Goal: Obtain resource: Obtain resource

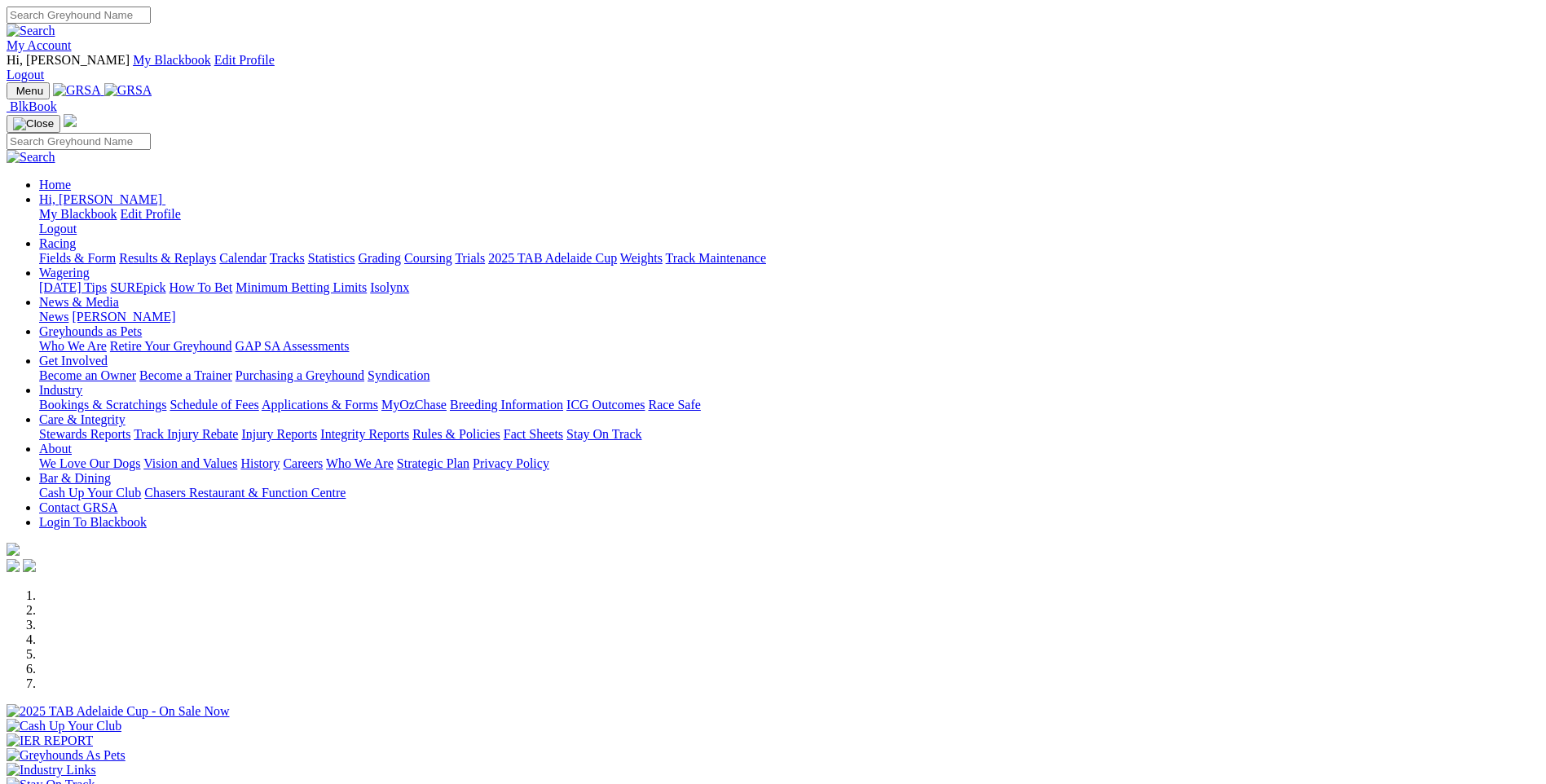
scroll to position [407, 0]
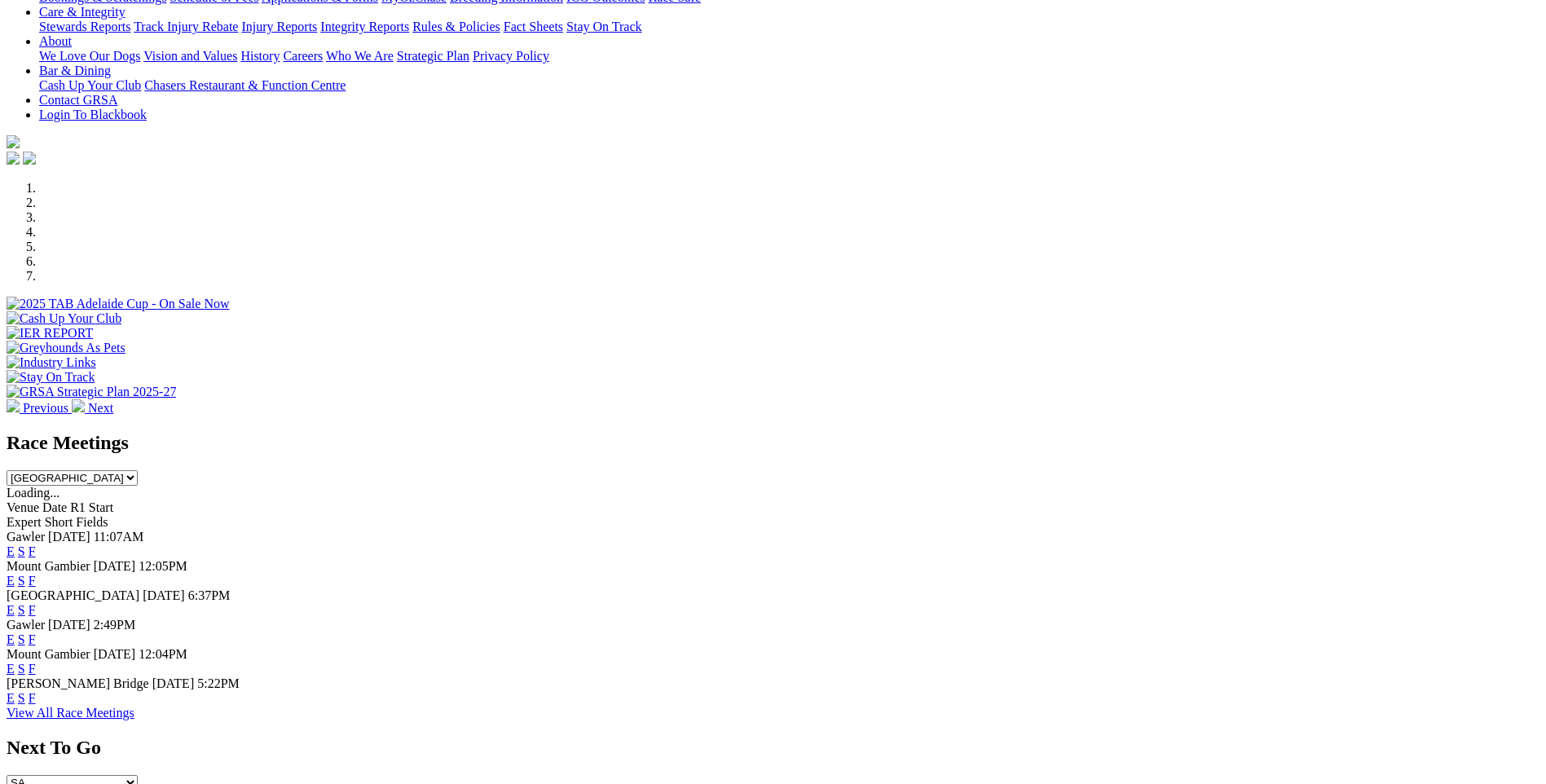
click at [35, 662] on link "F" at bounding box center [33, 668] width 8 height 13
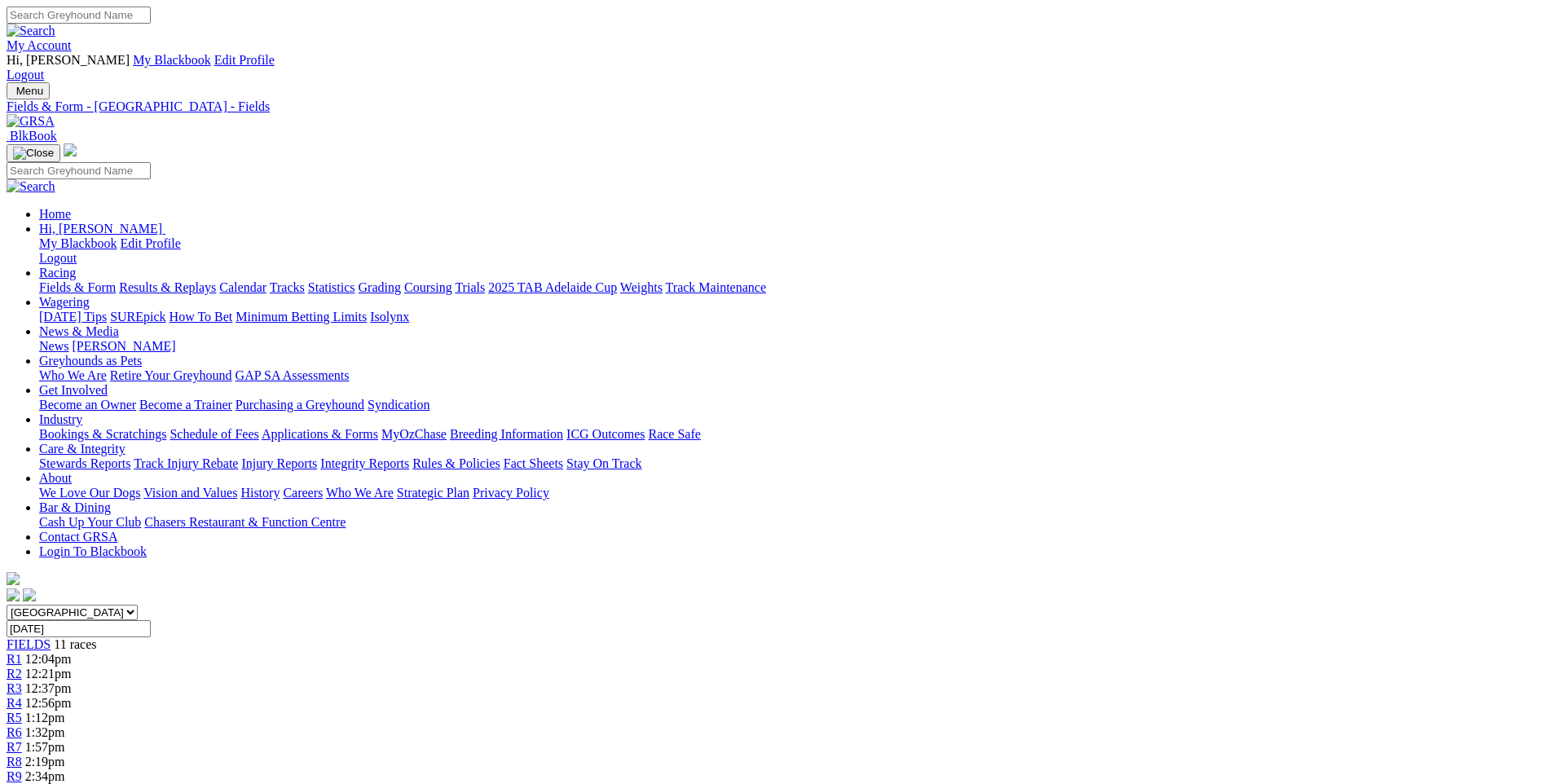
click at [116, 280] on link "Fields & Form" at bounding box center [77, 287] width 77 height 13
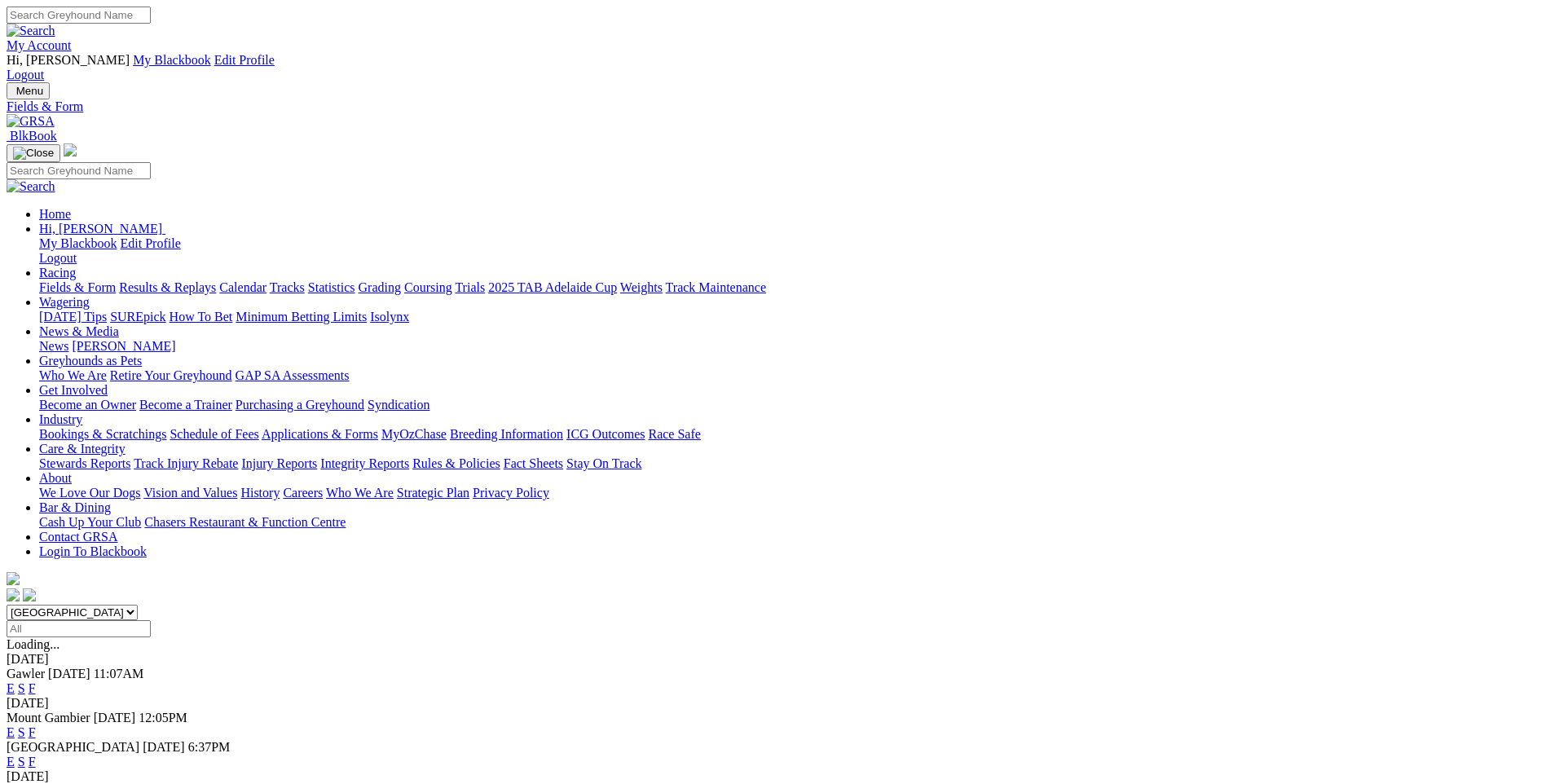
click at [35, 725] on link "F" at bounding box center [33, 731] width 8 height 13
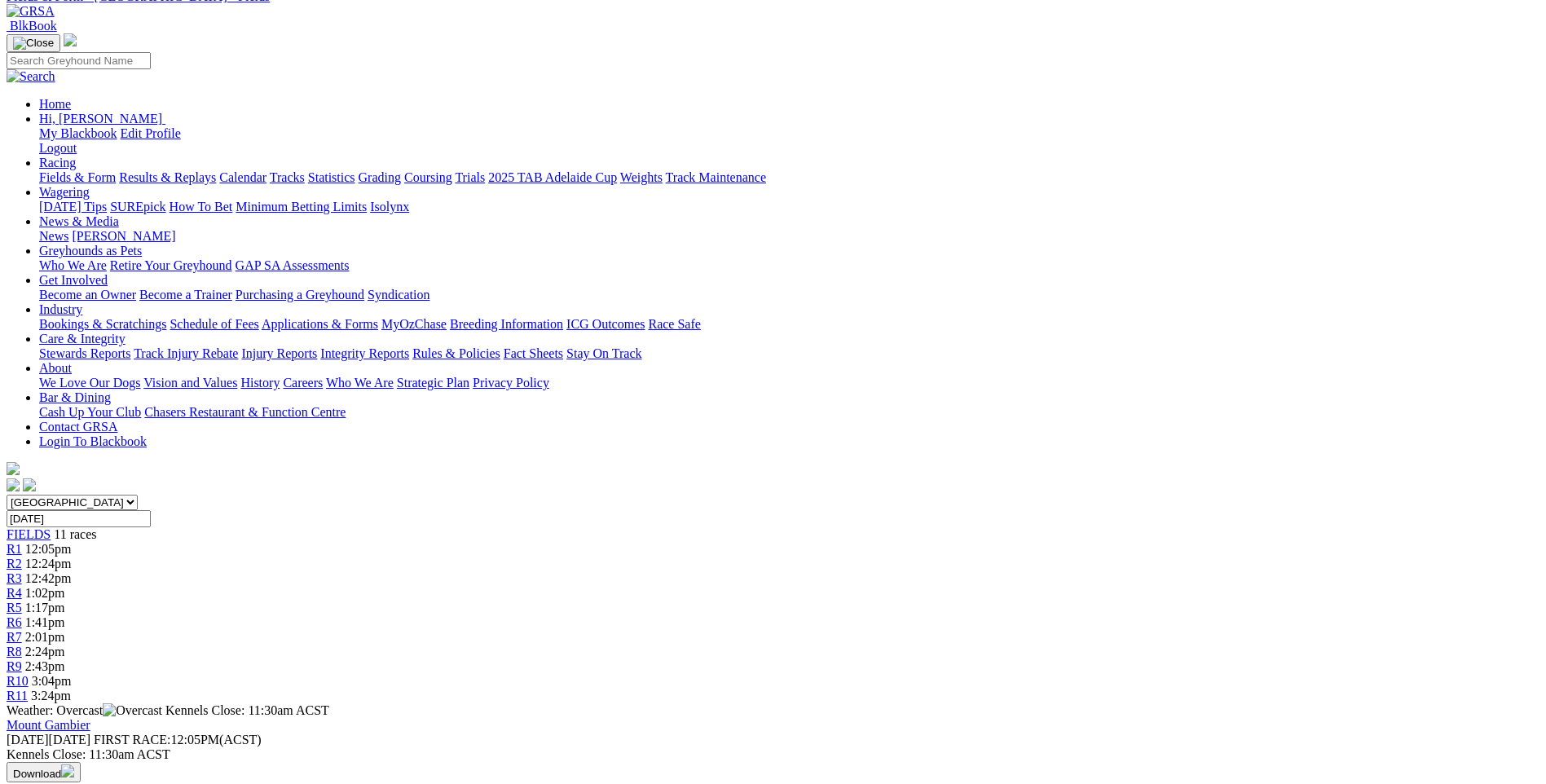
scroll to position [81, 0]
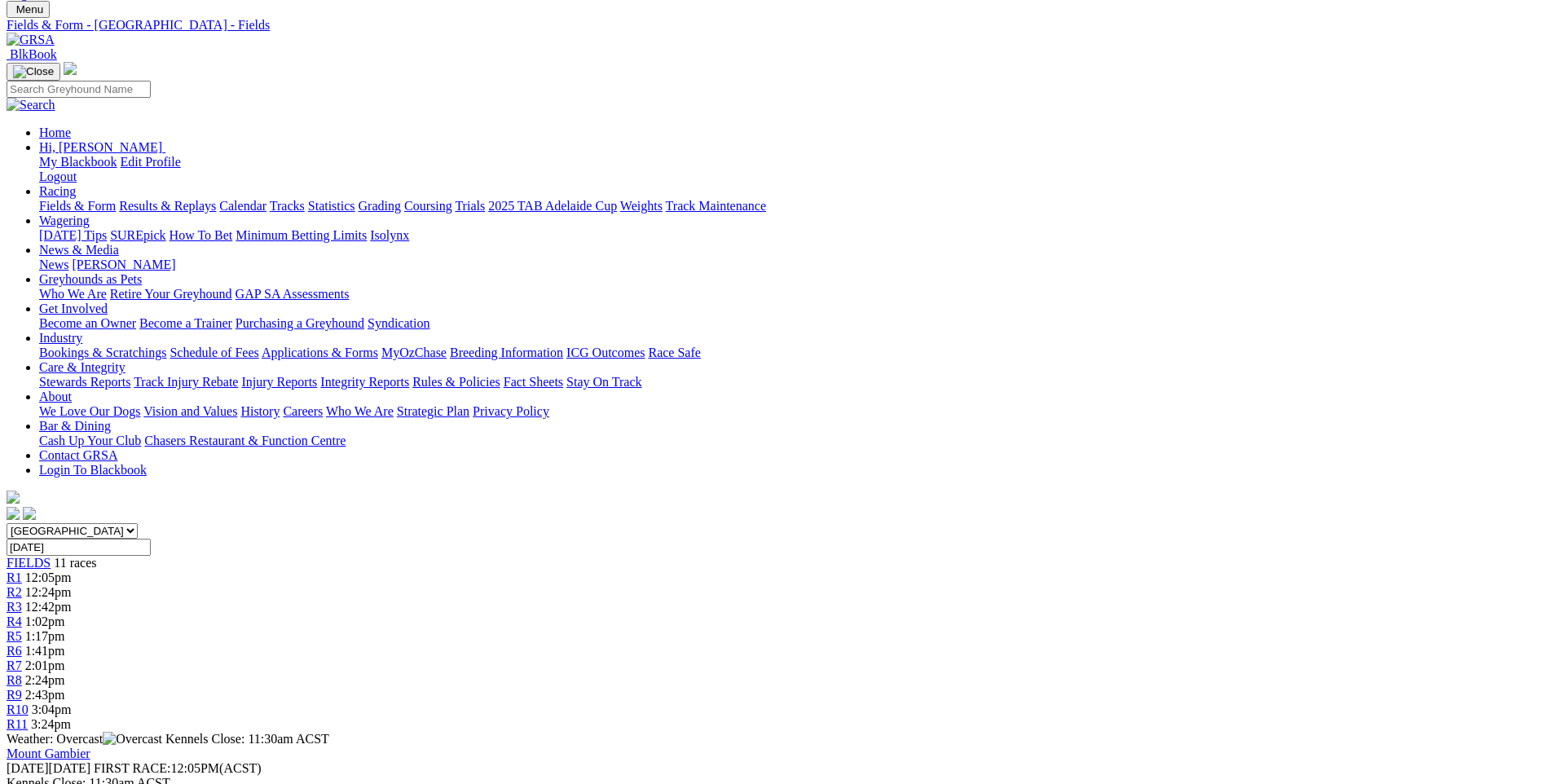
click at [22, 570] on link "R1" at bounding box center [14, 577] width 15 height 13
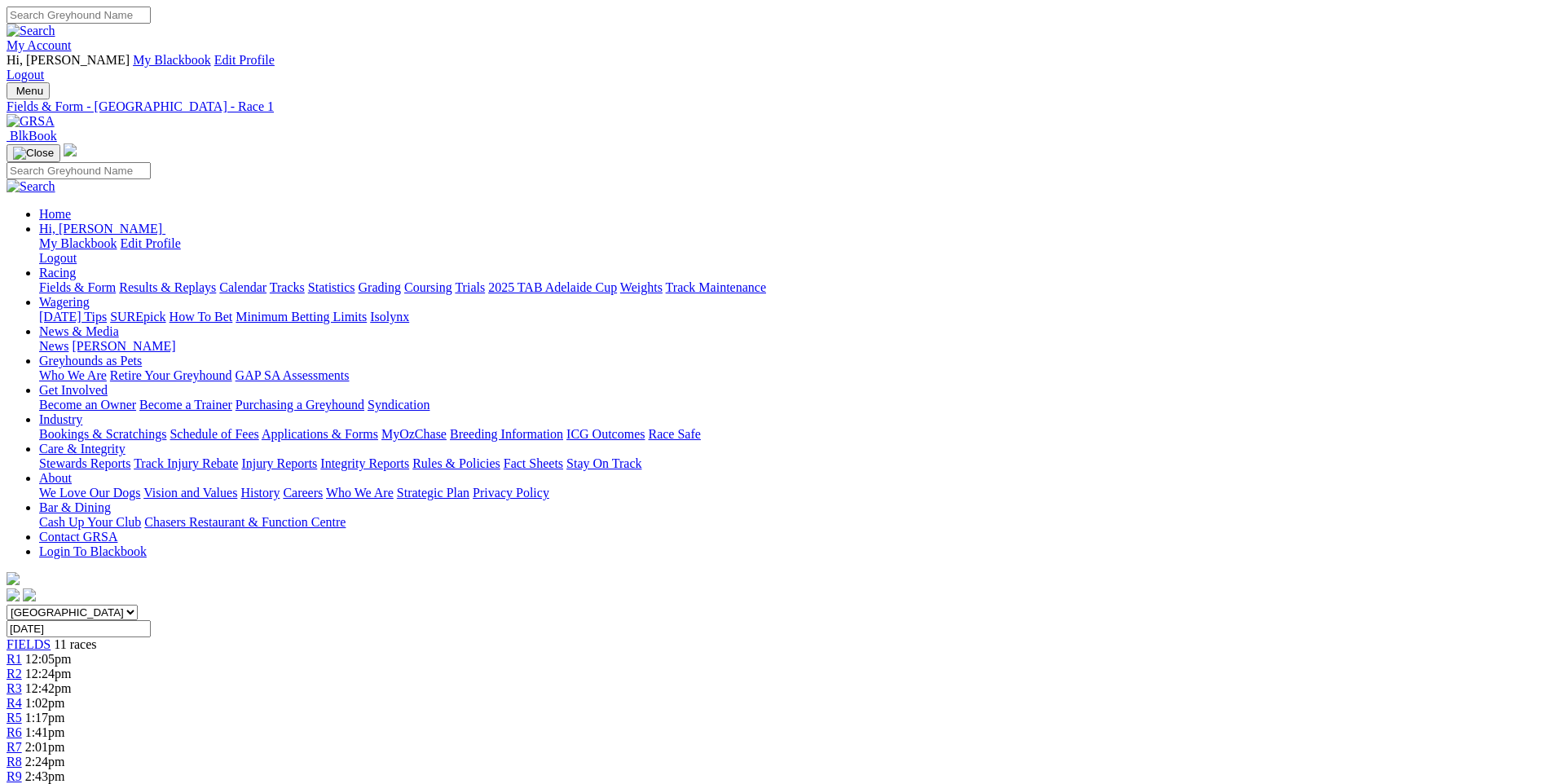
click at [22, 666] on span "R2" at bounding box center [14, 673] width 15 height 13
click at [22, 696] on span "R4" at bounding box center [14, 703] width 15 height 13
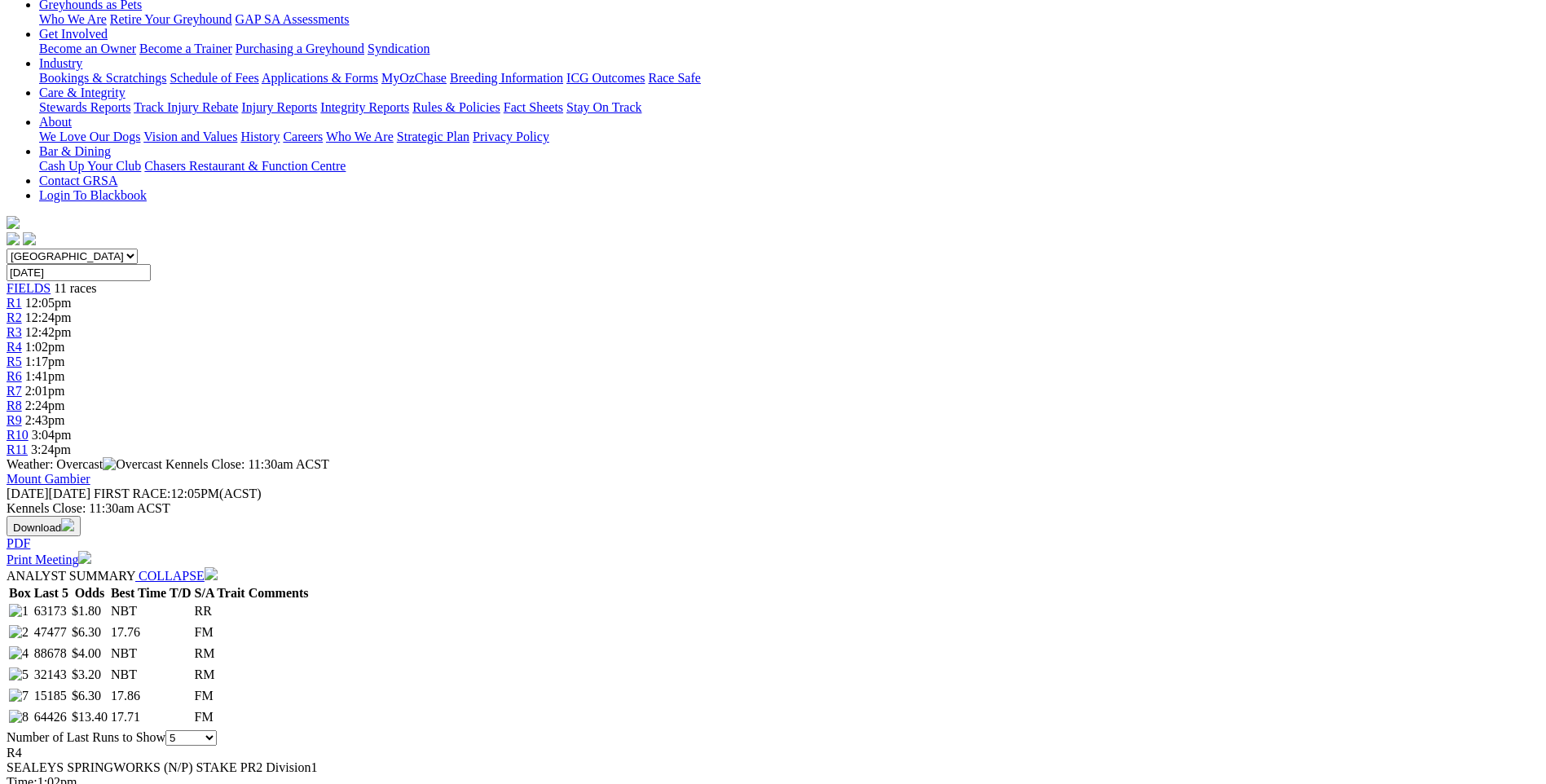
scroll to position [326, 0]
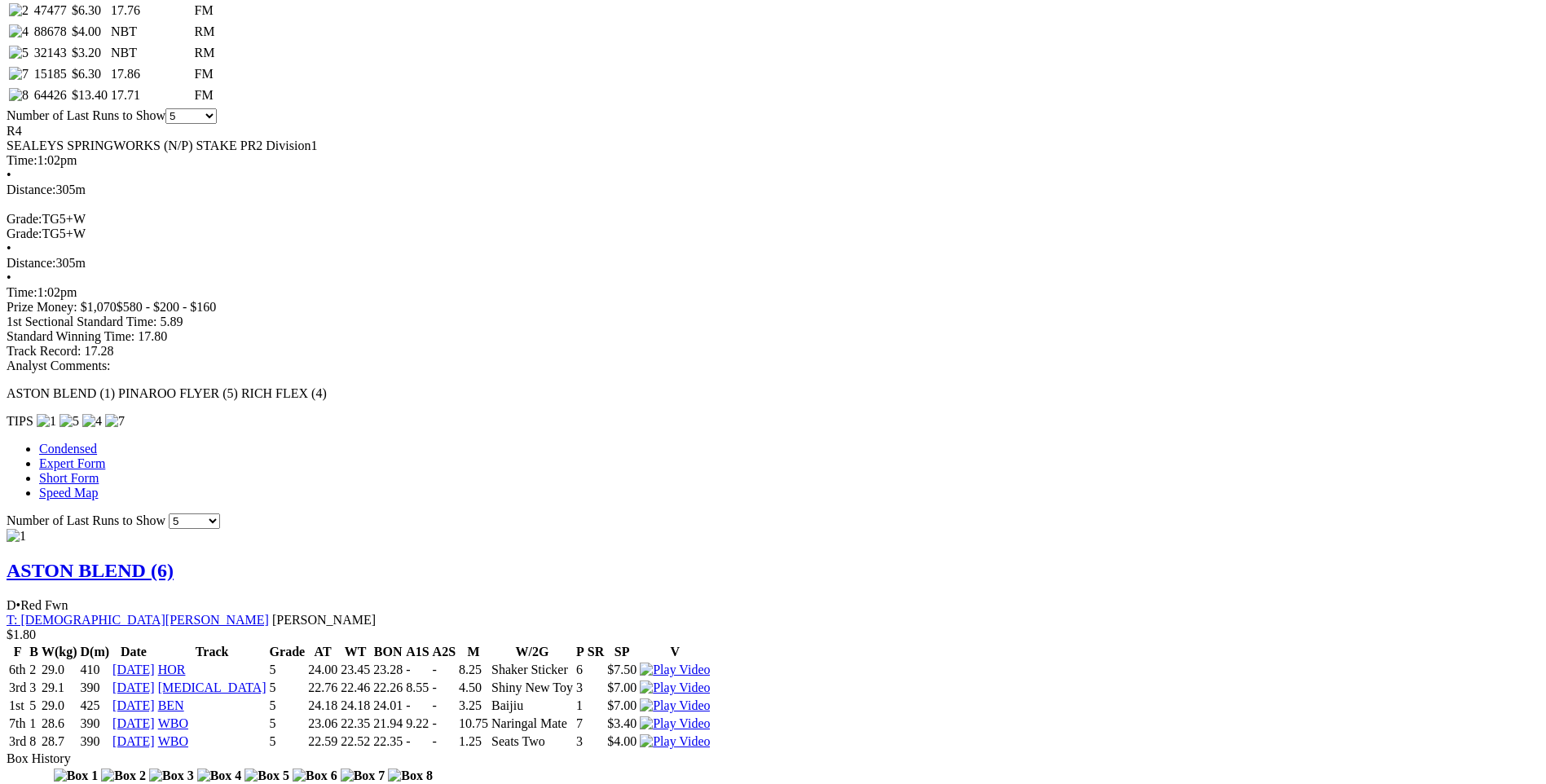
scroll to position [407, 0]
